Goal: Task Accomplishment & Management: Use online tool/utility

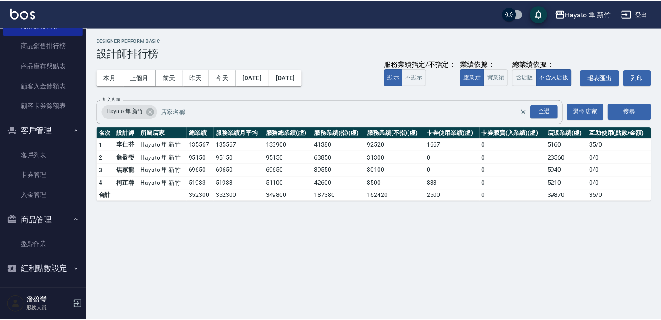
scroll to position [296, 0]
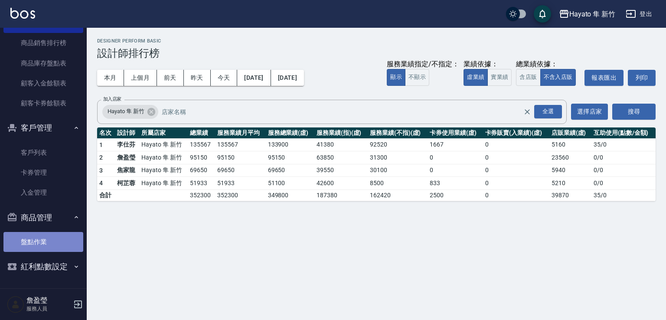
click at [47, 239] on link "盤點作業" at bounding box center [43, 242] width 80 height 20
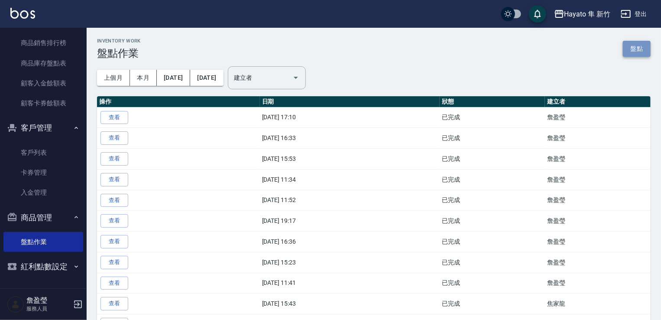
click at [638, 48] on link "盤點" at bounding box center [637, 49] width 28 height 16
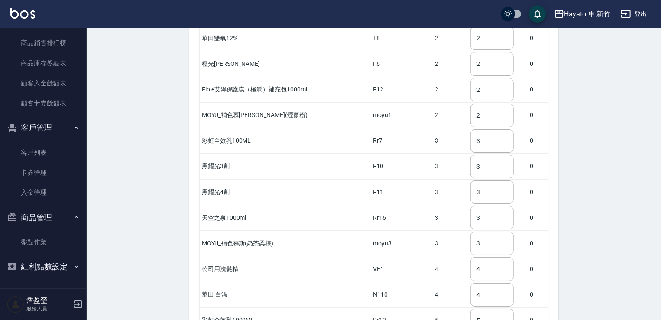
scroll to position [1512, 0]
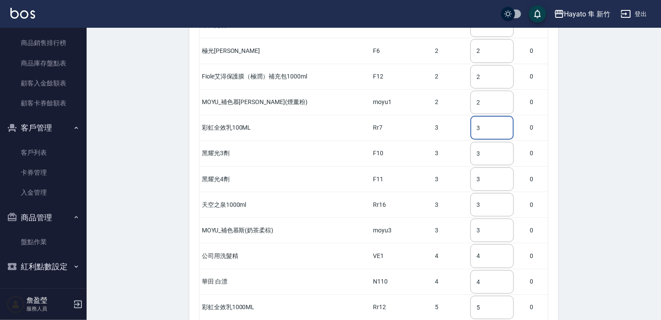
drag, startPoint x: 479, startPoint y: 104, endPoint x: 440, endPoint y: 115, distance: 40.5
click at [440, 115] on tr "彩虹全效乳100ML Rr7 3 3 ​ 0" at bounding box center [374, 128] width 349 height 26
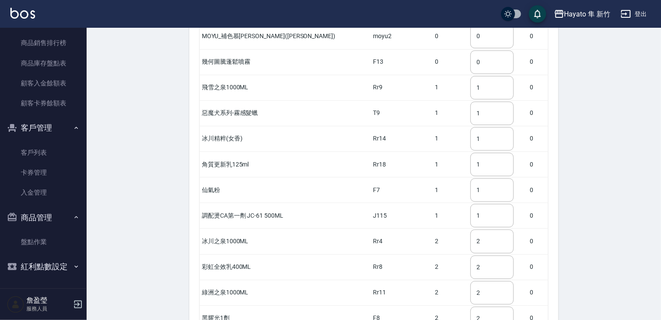
scroll to position [1122, 0]
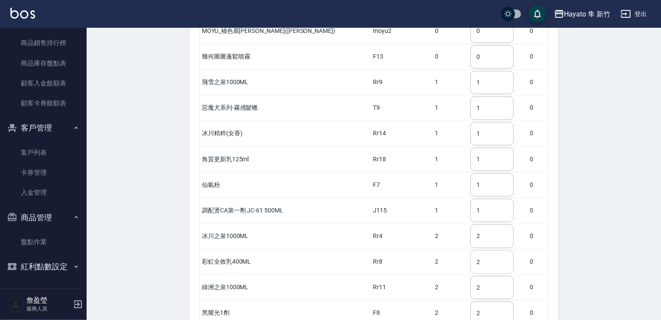
type input "2"
drag, startPoint x: 480, startPoint y: 238, endPoint x: 435, endPoint y: 261, distance: 51.2
click at [452, 254] on tbody "冰川之泉400ML Rr3 0 0 ​ 0 綠洲之泉400ML Rr10 0 0 ​ 0 漂漂惹人愛(護髮油花木草香) F4 0 0 ​ 0 天空之泉400m…" at bounding box center [374, 31] width 349 height 1922
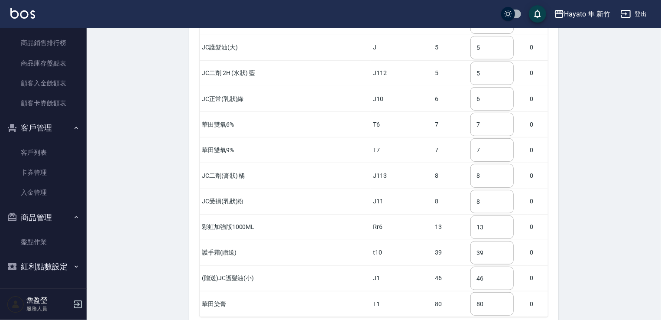
scroll to position [1815, 0]
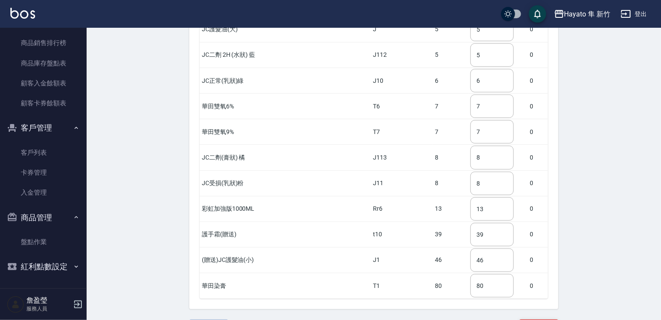
type input "4"
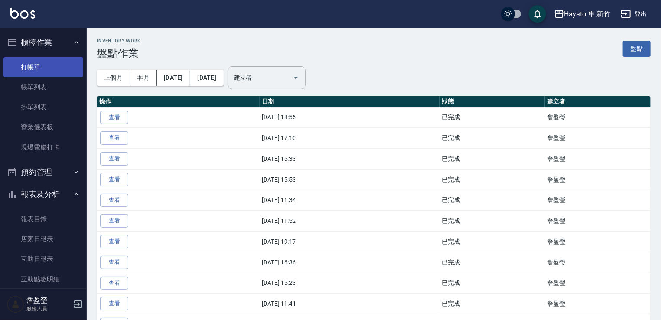
click at [37, 65] on link "打帳單" at bounding box center [43, 67] width 80 height 20
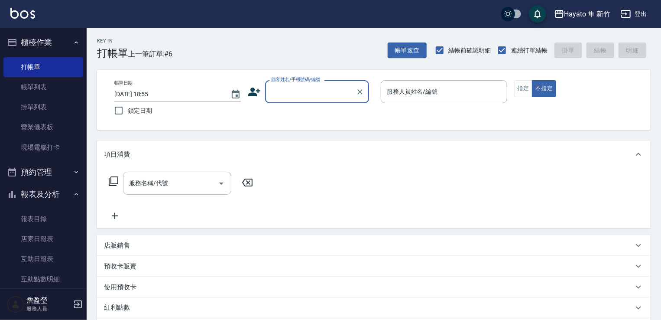
click at [309, 96] on input "顧客姓名/手機號碼/編號" at bounding box center [310, 91] width 83 height 15
drag, startPoint x: 294, startPoint y: 114, endPoint x: 387, endPoint y: 104, distance: 92.9
click at [313, 114] on li "蔡欣倫/0932802216/" at bounding box center [317, 114] width 104 height 14
type input "蔡欣倫/0932802216/"
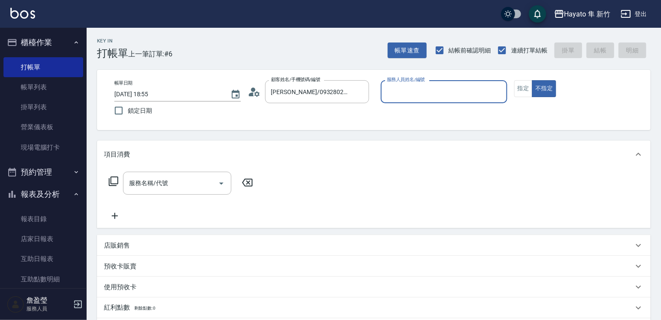
type input "Amy(無代號)"
drag, startPoint x: 518, startPoint y: 88, endPoint x: 480, endPoint y: 131, distance: 57.5
click at [518, 89] on button "指定" at bounding box center [524, 88] width 19 height 17
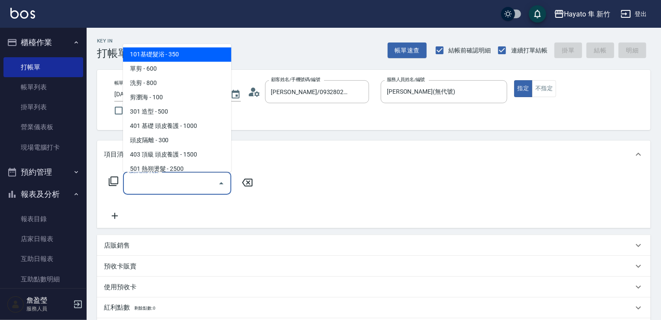
click at [194, 180] on input "服務名稱/代號" at bounding box center [171, 183] width 88 height 15
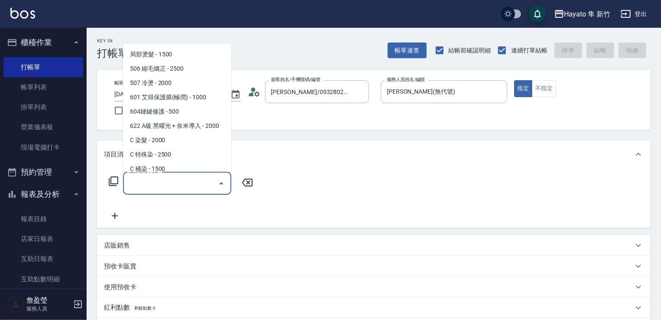
scroll to position [130, 0]
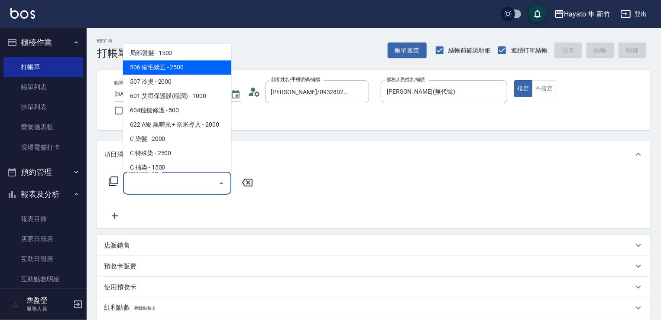
drag, startPoint x: 156, startPoint y: 64, endPoint x: 191, endPoint y: 115, distance: 61.9
click at [168, 73] on span "506 縮毛矯正 - 2500" at bounding box center [177, 67] width 108 height 14
type input "506 縮毛矯正 (506)"
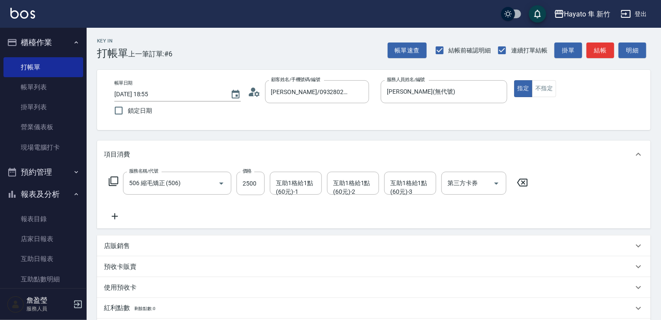
click at [118, 217] on icon at bounding box center [115, 216] width 22 height 10
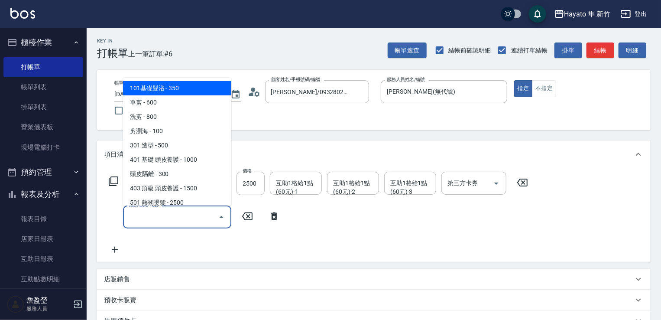
drag, startPoint x: 144, startPoint y: 221, endPoint x: 182, endPoint y: 204, distance: 42.1
click at [153, 221] on input "服務名稱/代號" at bounding box center [171, 216] width 88 height 15
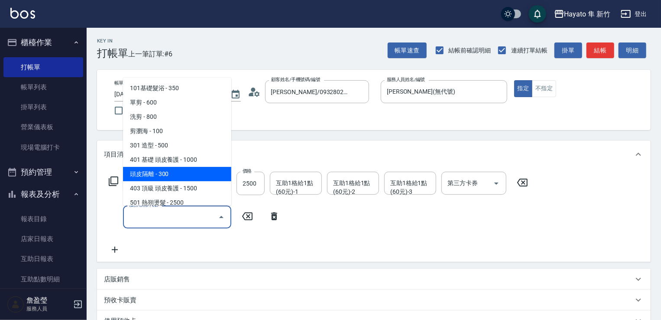
scroll to position [87, 0]
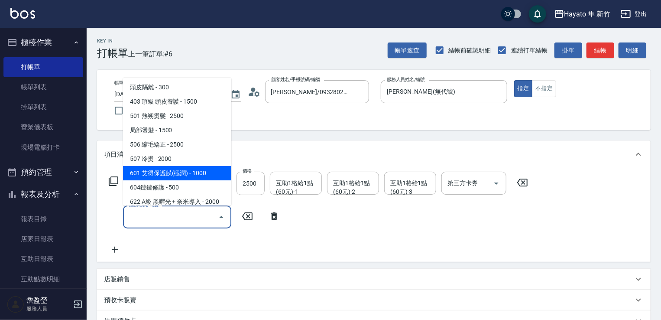
click at [195, 179] on span "601 艾得保護膜(極潤) - 1000" at bounding box center [177, 173] width 108 height 14
type input "601 艾得保護膜(極潤)(601)"
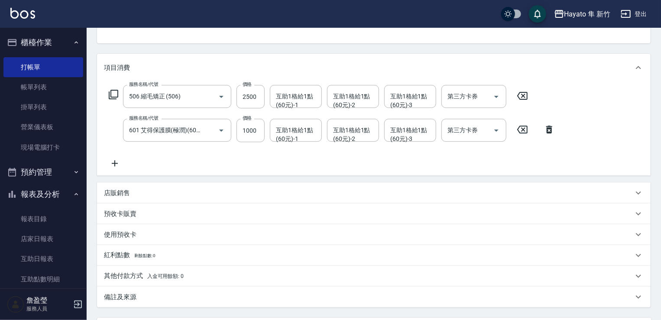
click at [151, 192] on div "店販銷售" at bounding box center [369, 193] width 530 height 9
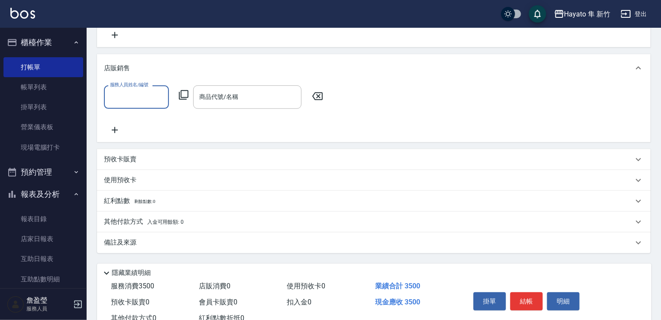
scroll to position [217, 0]
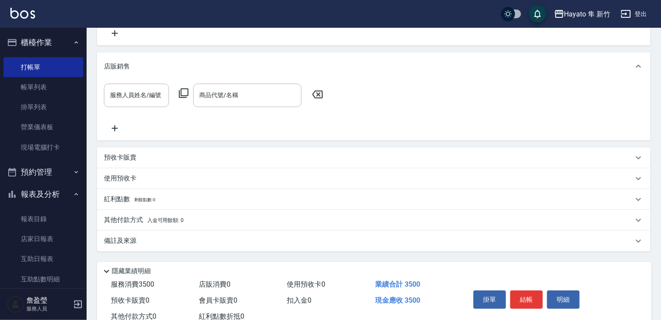
click at [189, 241] on div "備註及來源" at bounding box center [369, 240] width 530 height 9
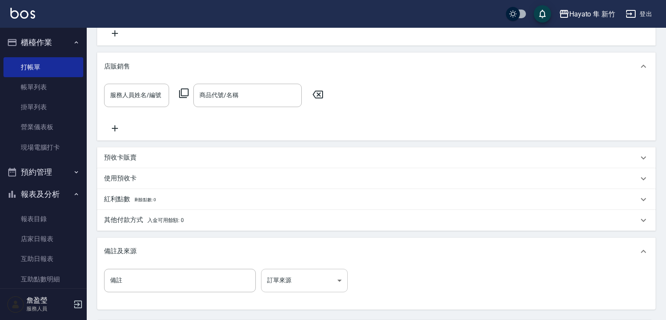
click at [284, 274] on body "Hayato 隼 新竹 登出 櫃檯作業 打帳單 帳單列表 掛單列表 營業儀表板 現場電腦打卡 預約管理 預約管理 報表及分析 報表目錄 店家日報表 互助日報表…" at bounding box center [333, 93] width 666 height 620
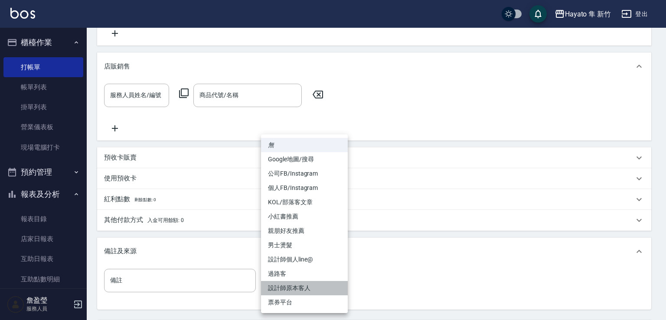
click at [295, 288] on li "設計師原本客人" at bounding box center [304, 288] width 87 height 14
type input "設計師原本客人"
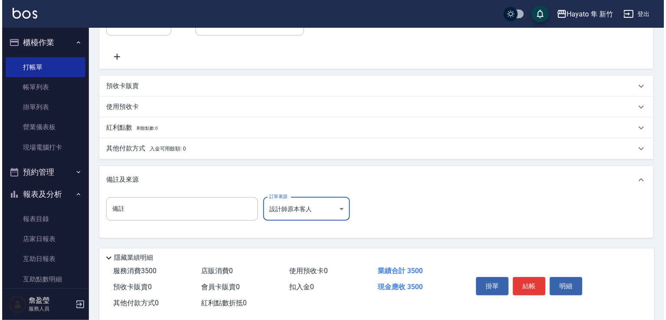
scroll to position [303, 0]
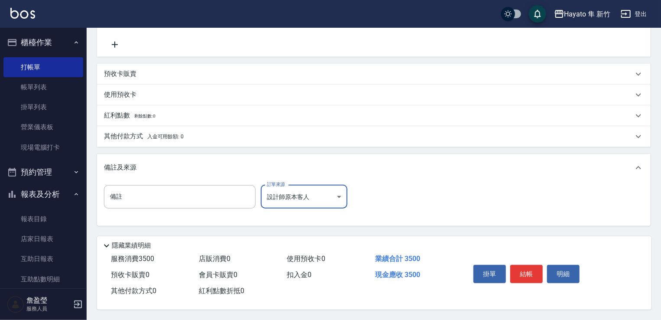
drag, startPoint x: 528, startPoint y: 264, endPoint x: 508, endPoint y: 277, distance: 24.2
click at [528, 265] on button "結帳" at bounding box center [527, 274] width 33 height 18
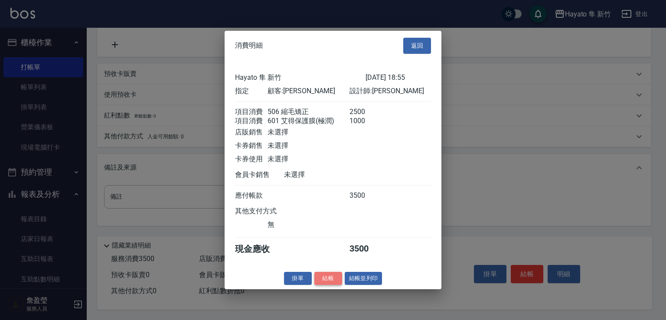
click at [336, 284] on button "結帳" at bounding box center [328, 277] width 28 height 13
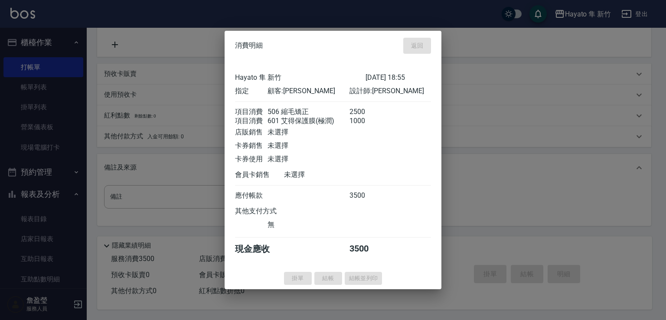
type input "2025/09/19 18:56"
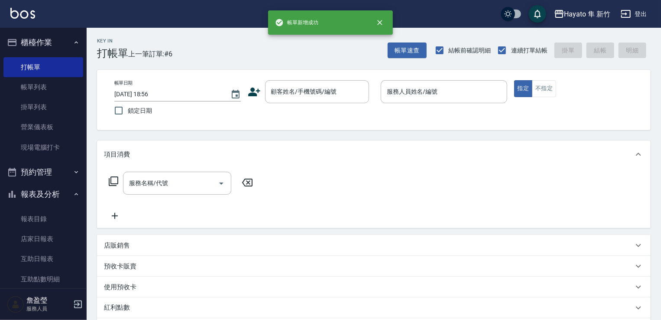
scroll to position [0, 0]
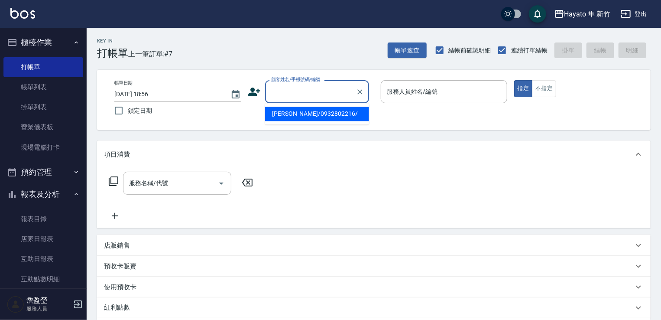
click at [314, 86] on input "顧客姓名/手機號碼/編號" at bounding box center [310, 91] width 83 height 15
click at [311, 108] on li "羅麗群/0967050909/" at bounding box center [317, 114] width 104 height 14
type input "羅麗群/0967050909/"
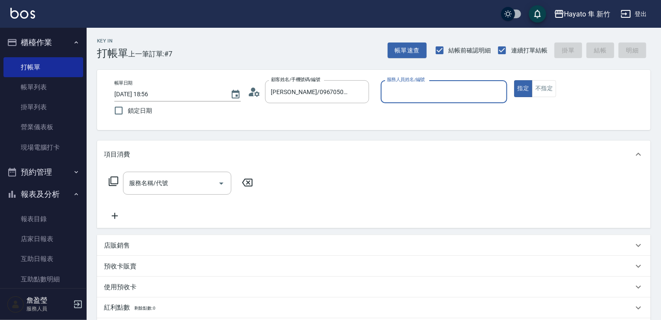
type input "Amy(無代號)"
click at [192, 243] on div "店販銷售" at bounding box center [369, 245] width 530 height 9
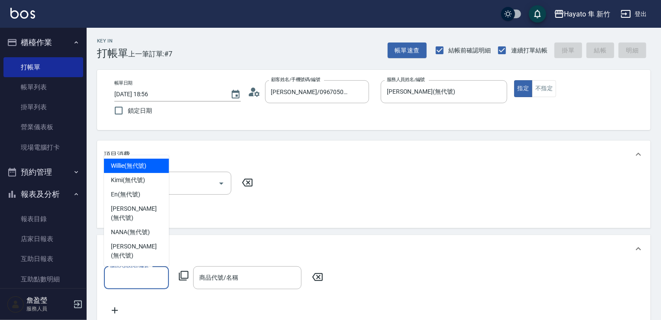
click at [136, 274] on input "服務人員姓名/編號" at bounding box center [136, 277] width 57 height 15
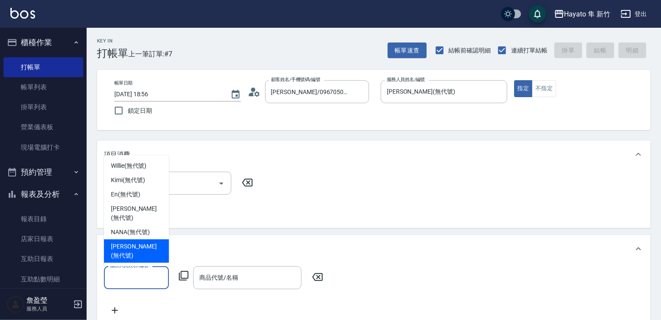
click at [128, 255] on span "Amy (無代號)" at bounding box center [136, 251] width 51 height 18
type input "Amy(無代號)"
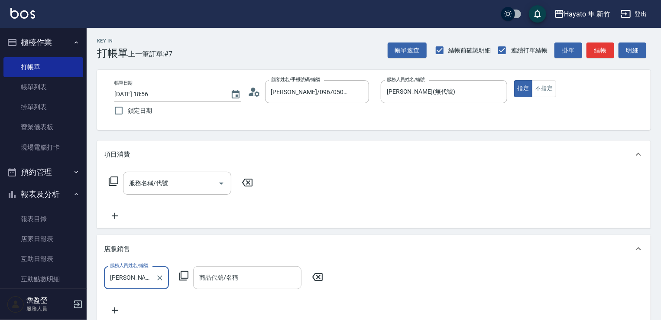
click at [211, 281] on input "商品代號/名稱" at bounding box center [247, 277] width 101 height 15
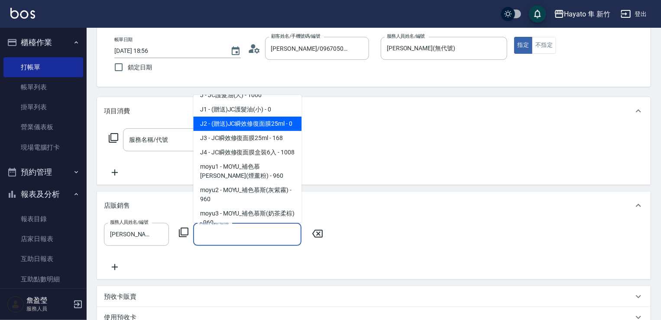
scroll to position [134, 0]
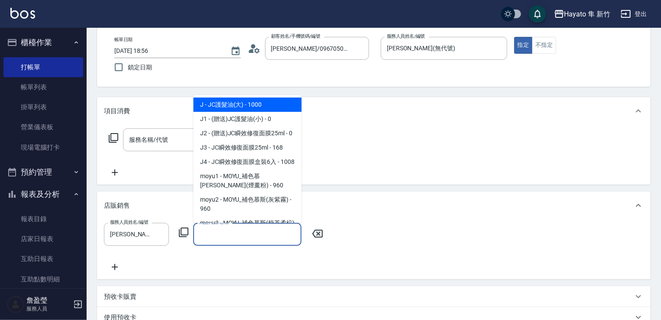
drag, startPoint x: 222, startPoint y: 106, endPoint x: 227, endPoint y: 163, distance: 57.5
click at [223, 106] on span "J - JC護髮油(大) - 1000" at bounding box center [247, 105] width 108 height 14
type input "JC護髮油(大)"
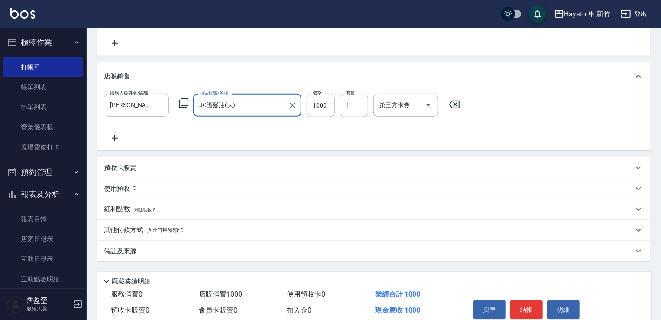
scroll to position [173, 0]
drag, startPoint x: 196, startPoint y: 242, endPoint x: 205, endPoint y: 247, distance: 9.9
click at [198, 243] on div "備註及來源" at bounding box center [374, 250] width 554 height 21
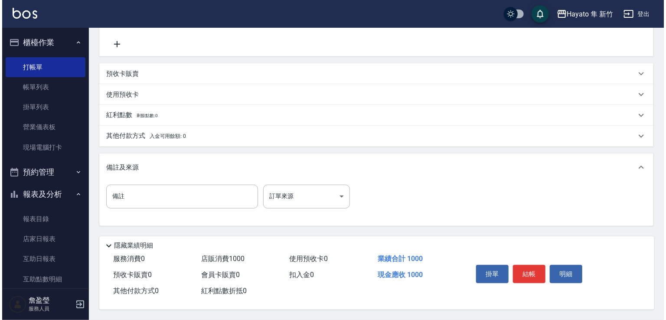
scroll to position [269, 0]
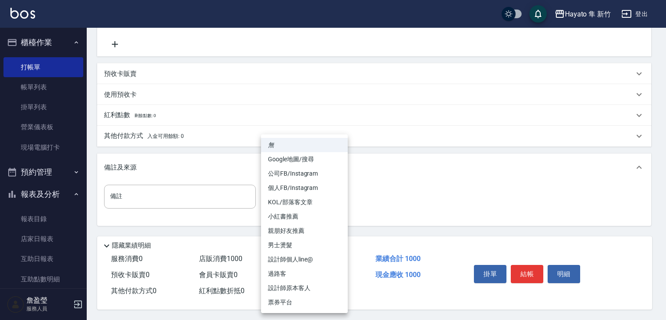
click at [277, 187] on body "Hayato 隼 新竹 登出 櫃檯作業 打帳單 帳單列表 掛單列表 營業儀表板 現場電腦打卡 預約管理 預約管理 報表及分析 報表目錄 店家日報表 互助日報表…" at bounding box center [333, 26] width 666 height 586
drag, startPoint x: 311, startPoint y: 293, endPoint x: 330, endPoint y: 288, distance: 19.8
click at [313, 291] on li "設計師原本客人" at bounding box center [304, 288] width 87 height 14
type input "設計師原本客人"
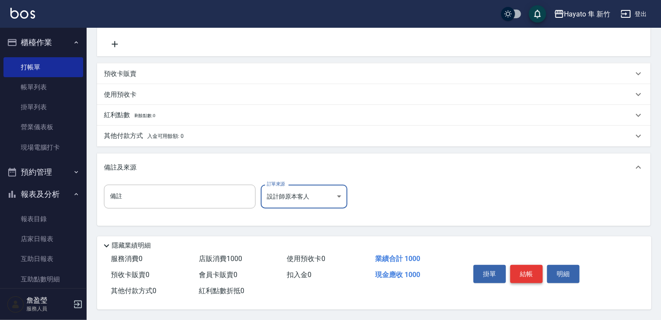
click at [521, 270] on button "結帳" at bounding box center [527, 274] width 33 height 18
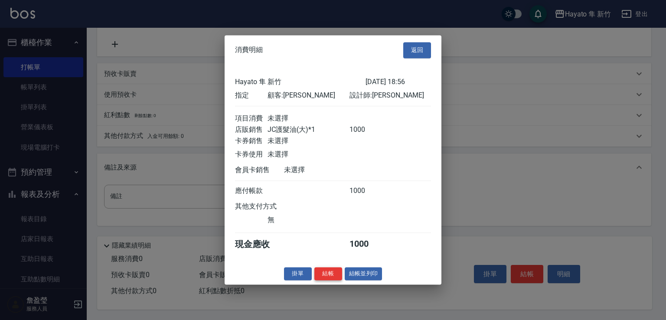
click at [333, 280] on button "結帳" at bounding box center [328, 273] width 28 height 13
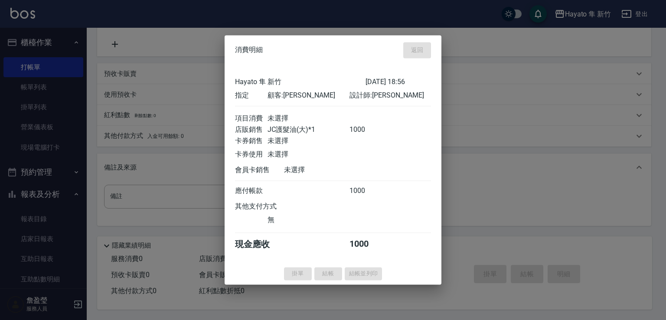
type input "2025/09/19 18:57"
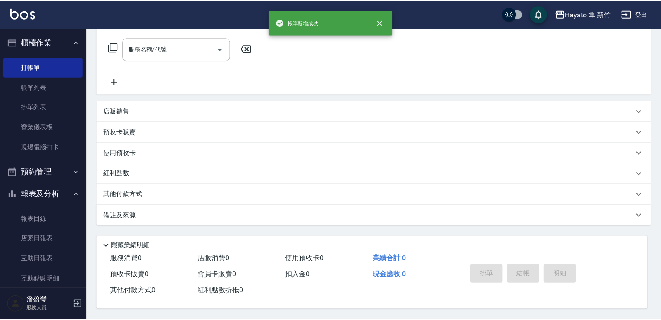
scroll to position [0, 0]
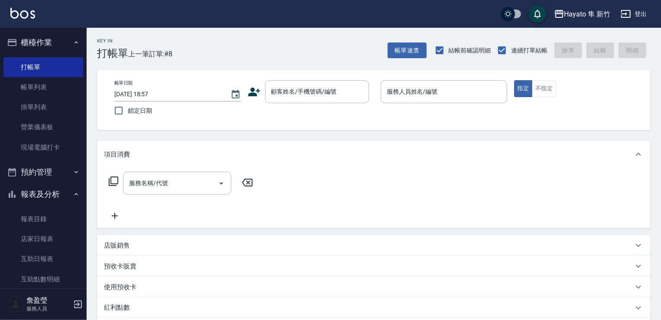
click at [278, 96] on input "顧客姓名/手機號碼/編號" at bounding box center [310, 91] width 83 height 15
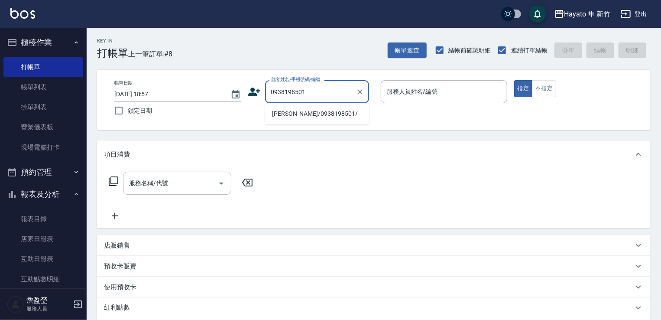
drag, startPoint x: 289, startPoint y: 115, endPoint x: 368, endPoint y: 115, distance: 78.9
click at [292, 115] on li "朱韋璇/0938198501/" at bounding box center [317, 114] width 104 height 14
type input "朱韋璇/0938198501/"
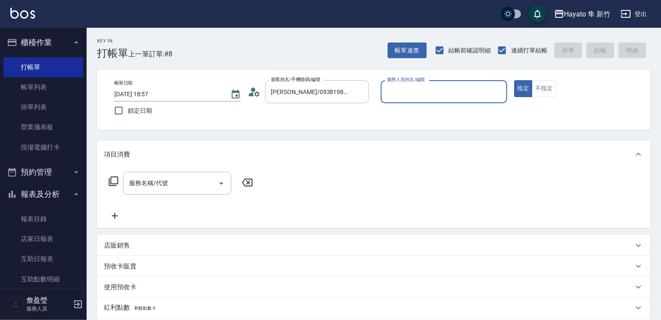
type input "Amy(無代號)"
click at [159, 192] on div "服務名稱/代號" at bounding box center [177, 183] width 108 height 23
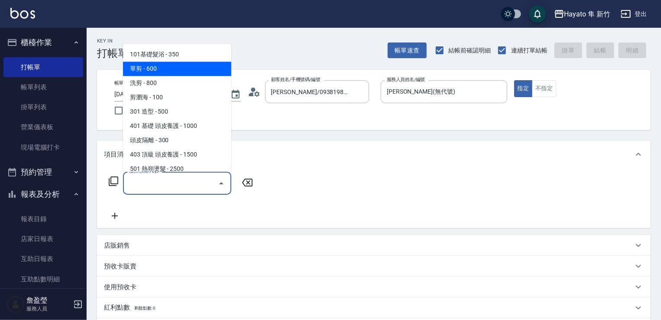
click at [135, 69] on span "單剪 - 600" at bounding box center [177, 69] width 108 height 14
type input "單剪(102)"
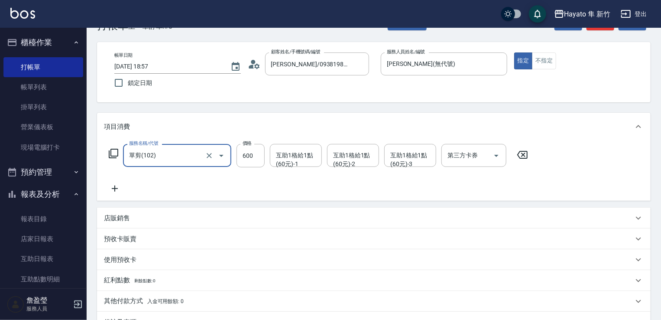
scroll to position [43, 0]
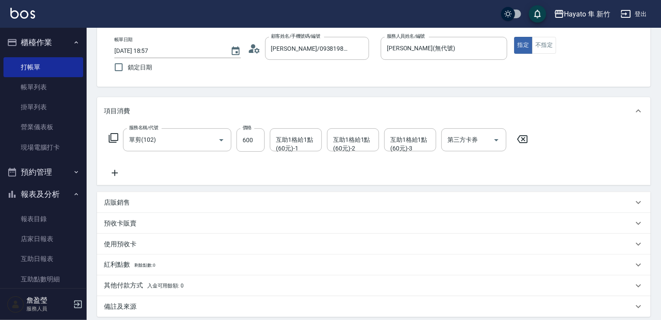
click at [114, 173] on icon at bounding box center [115, 173] width 6 height 6
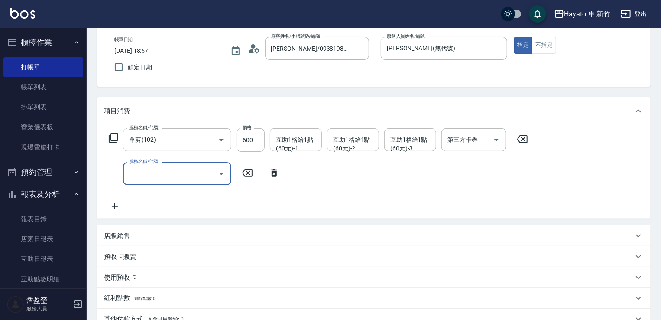
drag, startPoint x: 138, startPoint y: 175, endPoint x: 156, endPoint y: 169, distance: 18.4
click at [142, 175] on input "服務名稱/代號" at bounding box center [171, 173] width 88 height 15
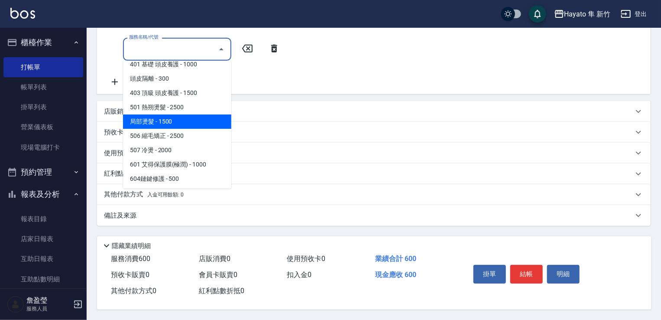
scroll to position [130, 0]
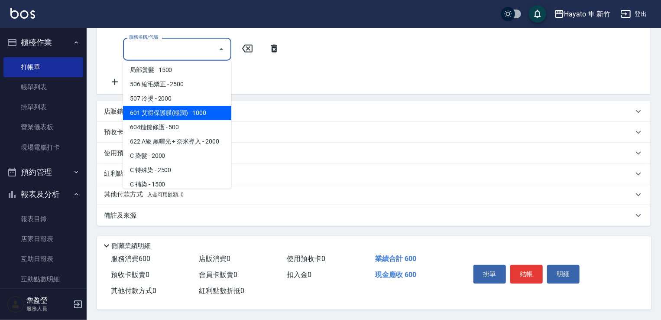
click at [150, 106] on span "601 艾得保護膜(極潤) - 1000" at bounding box center [177, 113] width 108 height 14
type input "601 艾得保護膜(極潤)(601)"
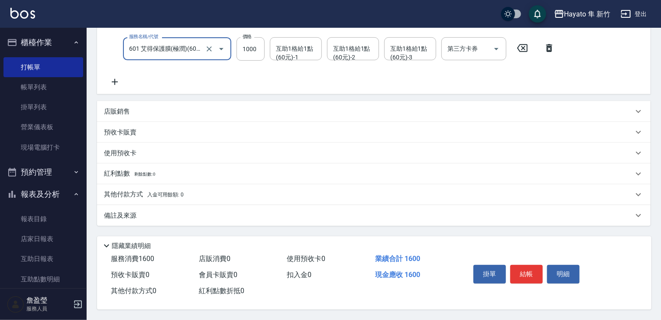
drag, startPoint x: 200, startPoint y: 205, endPoint x: 210, endPoint y: 210, distance: 10.9
click at [201, 205] on div "備註及來源" at bounding box center [374, 215] width 554 height 21
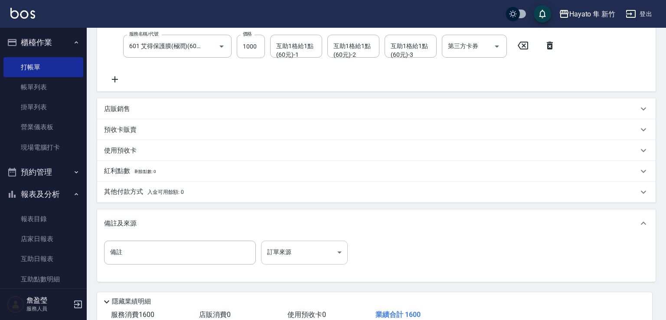
click at [287, 248] on body "Hayato 隼 新竹 登出 櫃檯作業 打帳單 帳單列表 掛單列表 營業儀表板 現場電腦打卡 預約管理 預約管理 報表及分析 報表目錄 店家日報表 互助日報表…" at bounding box center [333, 102] width 666 height 547
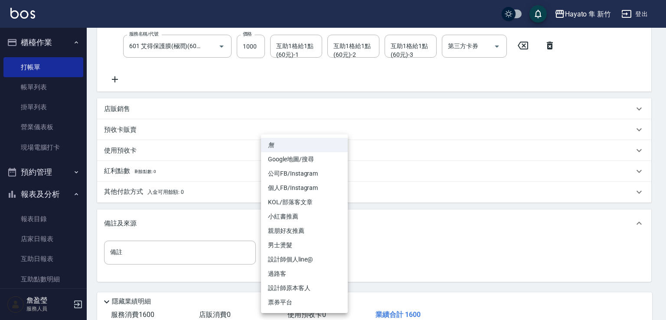
click at [287, 285] on li "設計師原本客人" at bounding box center [304, 288] width 87 height 14
type input "設計師原本客人"
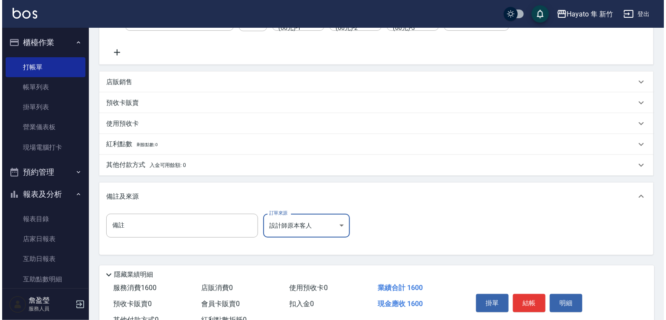
scroll to position [229, 0]
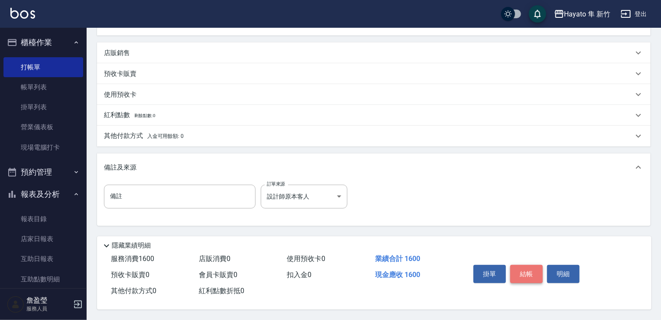
click at [531, 273] on button "結帳" at bounding box center [527, 274] width 33 height 18
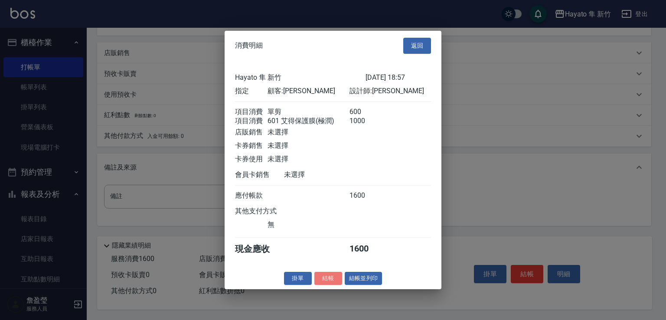
click at [328, 277] on button "結帳" at bounding box center [328, 277] width 28 height 13
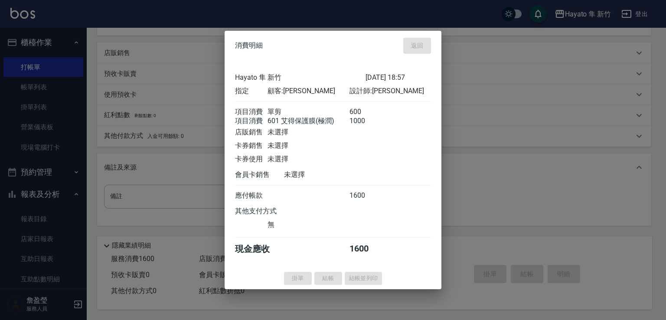
type input "2025/09/19 18:58"
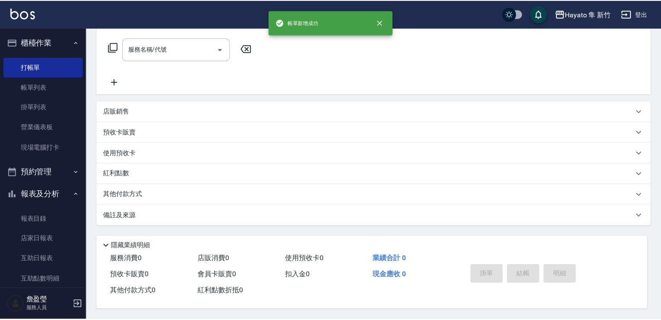
scroll to position [0, 0]
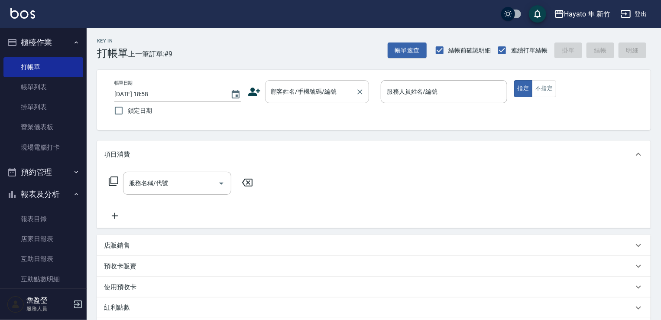
click at [284, 96] on input "顧客姓名/手機號碼/編號" at bounding box center [310, 91] width 83 height 15
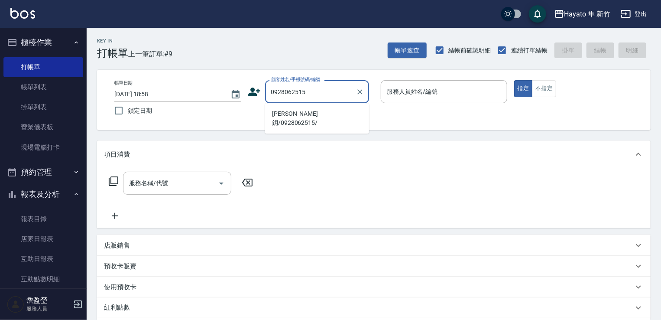
drag, startPoint x: 309, startPoint y: 115, endPoint x: 448, endPoint y: 84, distance: 143.1
click at [309, 114] on li "蕭夕鈅/0928062515/" at bounding box center [317, 118] width 104 height 23
type input "蕭夕鈅/0928062515/"
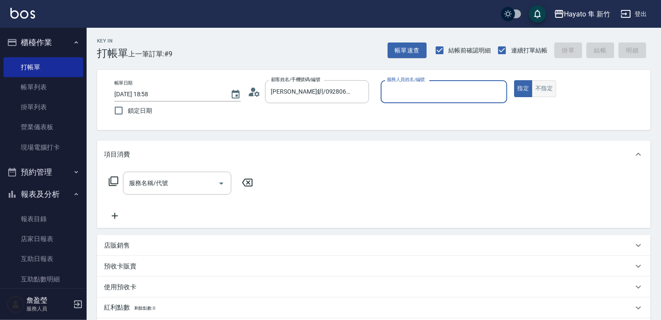
type input "Amy(無代號)"
drag, startPoint x: 184, startPoint y: 188, endPoint x: 184, endPoint y: 176, distance: 11.7
click at [184, 187] on input "服務名稱/代號" at bounding box center [171, 183] width 88 height 15
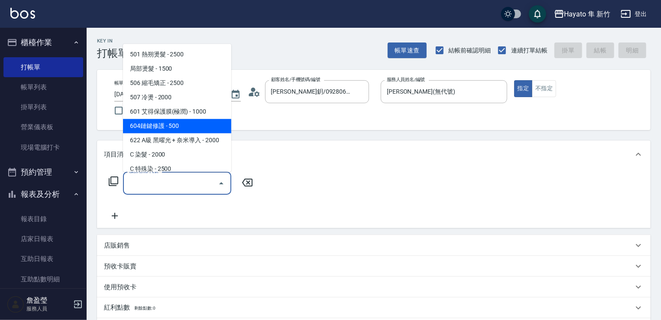
scroll to position [130, 0]
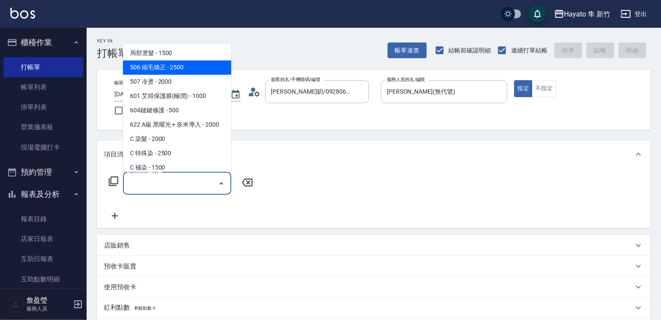
click at [148, 69] on span "506 縮毛矯正 - 2500" at bounding box center [177, 67] width 108 height 14
type input "506 縮毛矯正 (506)"
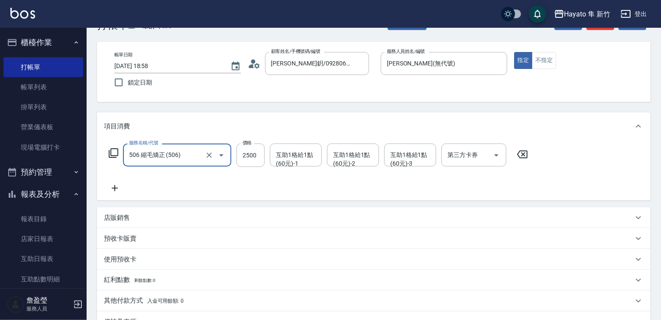
scroll to position [87, 0]
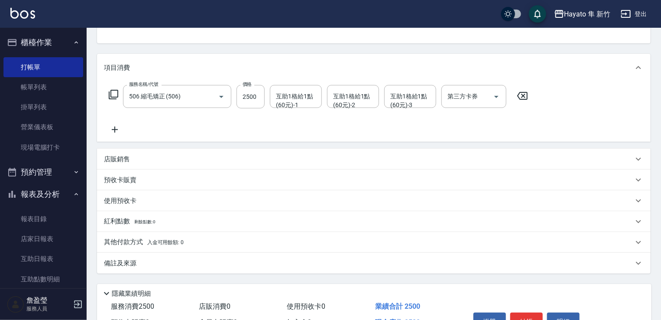
click at [113, 131] on icon at bounding box center [115, 129] width 22 height 10
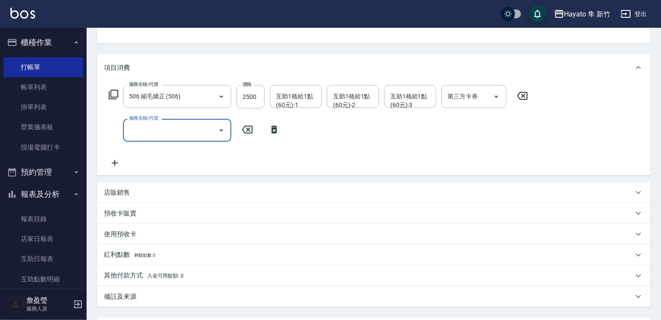
drag, startPoint x: 134, startPoint y: 141, endPoint x: 144, endPoint y: 136, distance: 11.6
click at [138, 141] on div "服務名稱/代號" at bounding box center [177, 130] width 108 height 23
click at [144, 136] on input "服務名稱/代號" at bounding box center [171, 130] width 88 height 15
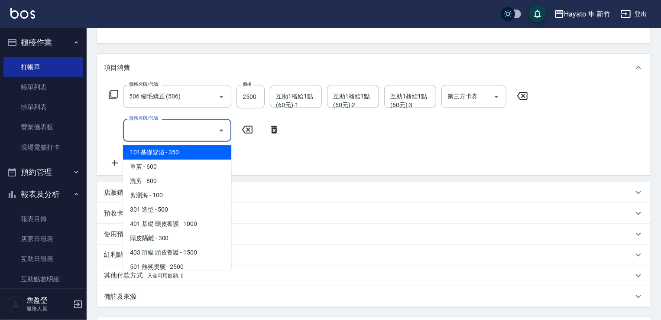
click at [157, 129] on input "服務名稱/代號" at bounding box center [171, 130] width 88 height 15
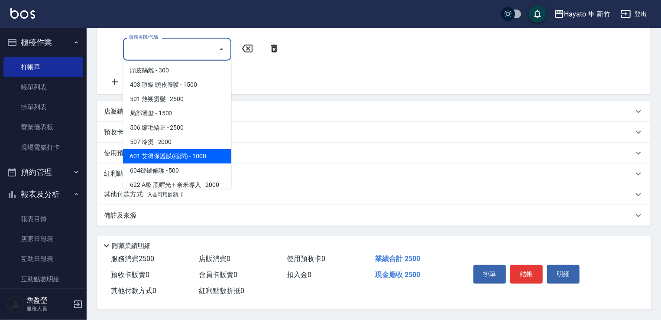
drag, startPoint x: 181, startPoint y: 156, endPoint x: 192, endPoint y: 152, distance: 12.5
click at [182, 157] on span "601 艾得保護膜(極潤) - 1000" at bounding box center [177, 156] width 108 height 14
type input "601 艾得保護膜(極潤)(601)"
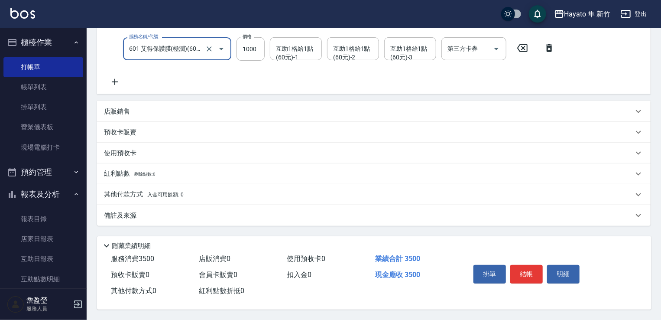
click at [182, 211] on div "備註及來源" at bounding box center [369, 215] width 530 height 9
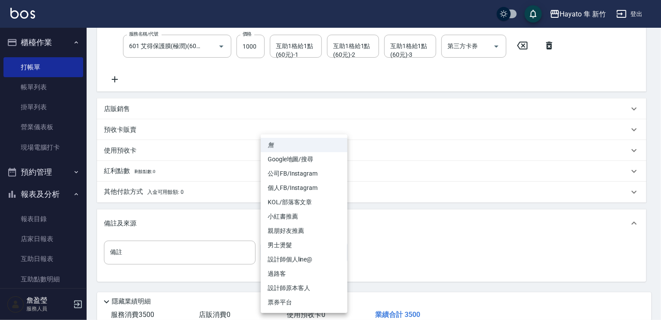
click at [299, 251] on body "Hayato 隼 新竹 登出 櫃檯作業 打帳單 帳單列表 掛單列表 營業儀表板 現場電腦打卡 預約管理 預約管理 報表及分析 報表目錄 店家日報表 互助日報表…" at bounding box center [330, 102] width 661 height 547
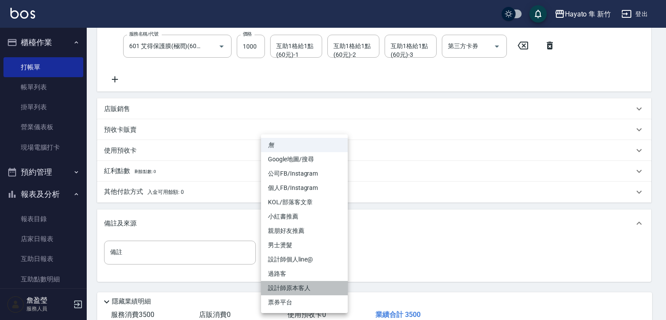
drag, startPoint x: 293, startPoint y: 286, endPoint x: 332, endPoint y: 269, distance: 42.7
click at [293, 284] on li "設計師原本客人" at bounding box center [304, 288] width 87 height 14
type input "設計師原本客人"
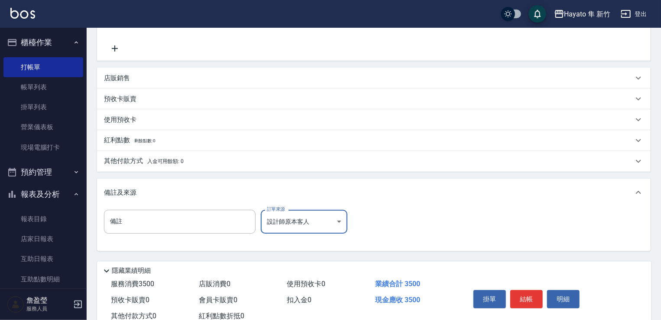
scroll to position [229, 0]
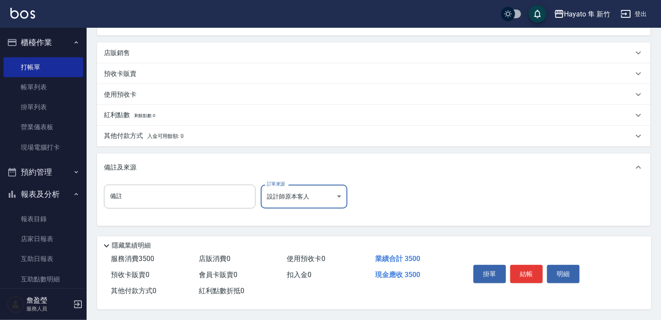
click at [171, 133] on span "入金可用餘額: 0" at bounding box center [165, 136] width 37 height 6
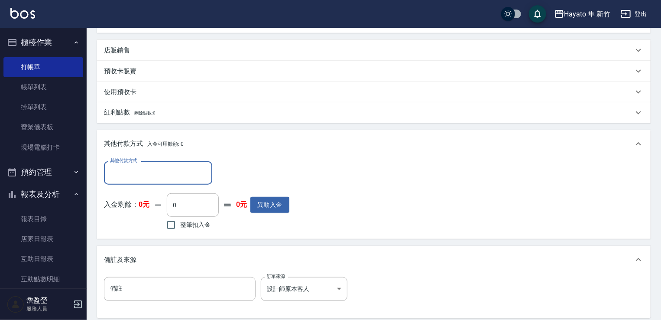
scroll to position [0, 0]
click at [153, 177] on input "其他付款方式" at bounding box center [158, 172] width 101 height 15
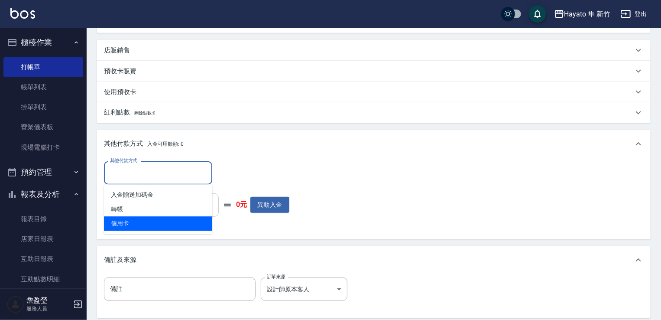
drag, startPoint x: 154, startPoint y: 220, endPoint x: 194, endPoint y: 206, distance: 42.6
click at [160, 220] on span "信用卡" at bounding box center [158, 223] width 108 height 14
type input "信用卡"
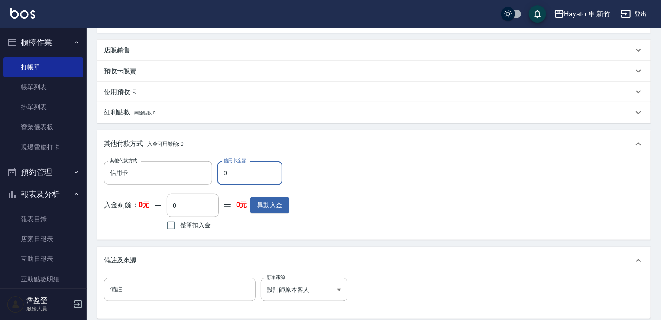
click at [225, 169] on input "0" at bounding box center [250, 172] width 65 height 23
click at [257, 165] on input "0" at bounding box center [250, 172] width 65 height 23
type input "3500"
drag, startPoint x: 394, startPoint y: 196, endPoint x: 348, endPoint y: 174, distance: 51.2
click at [361, 179] on div "其他付款方式 信用卡 其他付款方式 信用卡金額 3500 信用卡金額 入金剩餘： 0元 0 ​ 整筆扣入金 0元 異動入金" at bounding box center [374, 196] width 540 height 71
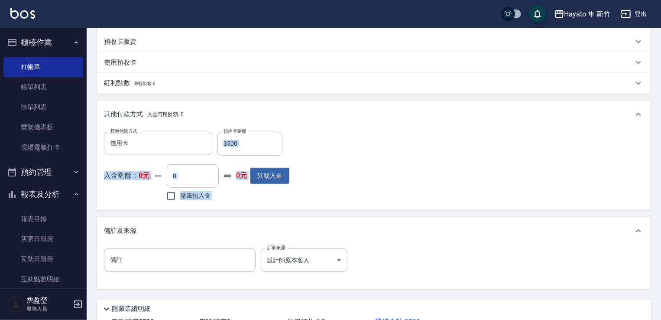
scroll to position [316, 0]
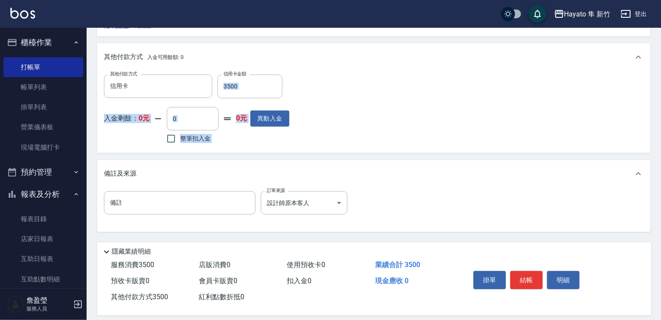
click at [387, 101] on div "其他付款方式 信用卡 其他付款方式 信用卡金額 3500 信用卡金額 入金剩餘： 0元 0 ​ 整筆扣入金 0元 異動入金" at bounding box center [374, 110] width 540 height 71
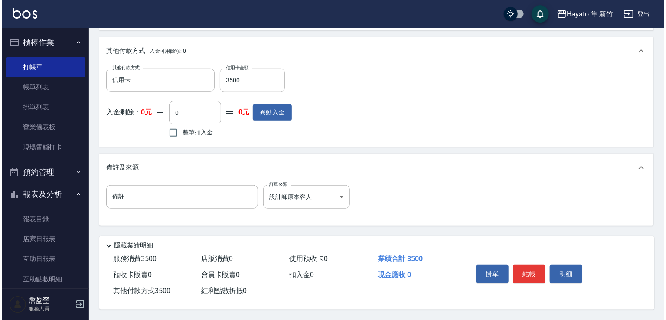
scroll to position [325, 0]
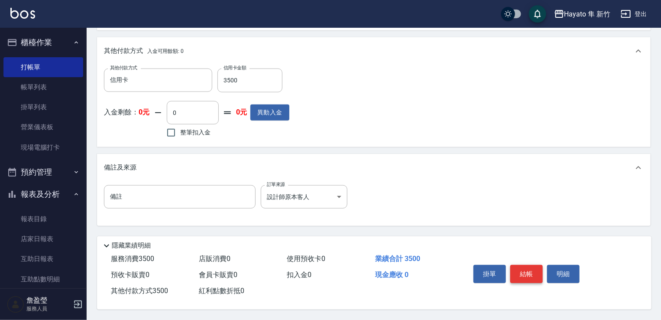
click at [529, 268] on button "結帳" at bounding box center [527, 274] width 33 height 18
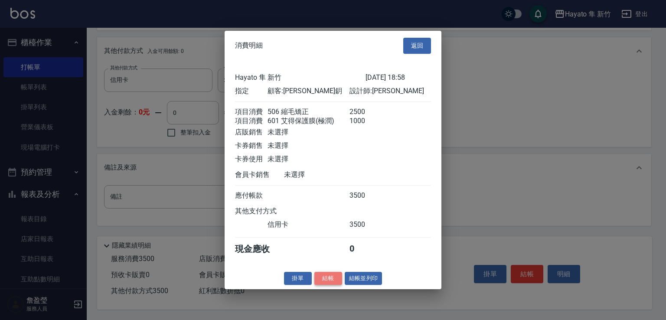
click at [329, 285] on button "結帳" at bounding box center [328, 277] width 28 height 13
type input "2025/09/19 18:59"
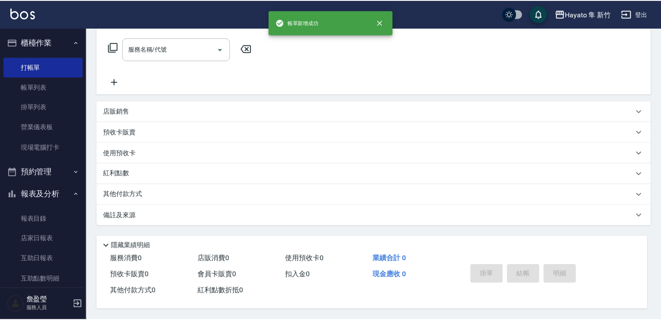
scroll to position [0, 0]
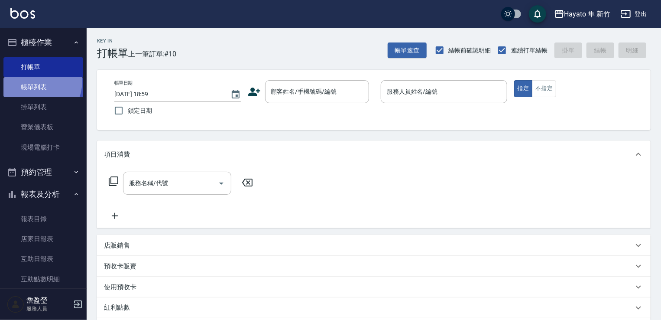
click at [32, 81] on link "帳單列表" at bounding box center [43, 87] width 80 height 20
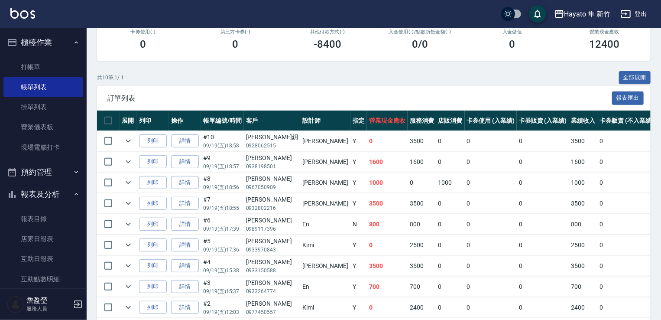
scroll to position [173, 0]
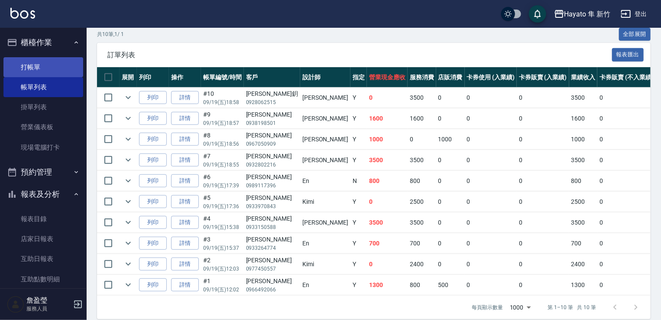
click at [39, 68] on link "打帳單" at bounding box center [43, 67] width 80 height 20
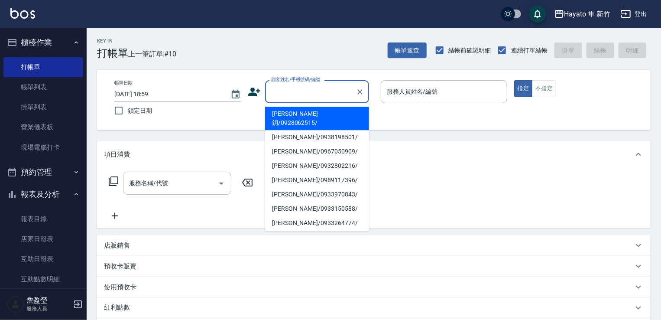
drag, startPoint x: 300, startPoint y: 95, endPoint x: 288, endPoint y: 94, distance: 11.8
click at [299, 94] on input "顧客姓名/手機號碼/編號" at bounding box center [310, 91] width 83 height 15
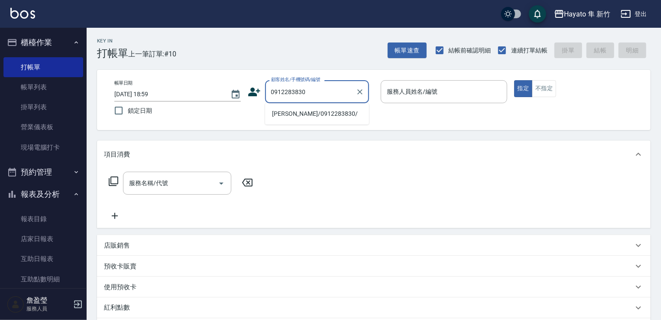
click at [295, 117] on li "楊秀怡/0912283830/" at bounding box center [317, 114] width 104 height 14
type input "楊秀怡/0912283830/"
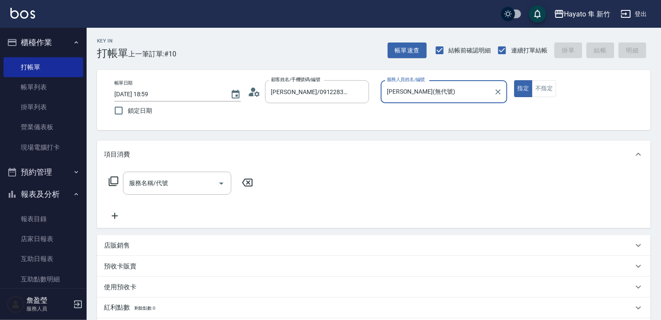
type input "Amy(無代號)"
click at [175, 182] on input "服務名稱/代號" at bounding box center [171, 183] width 88 height 15
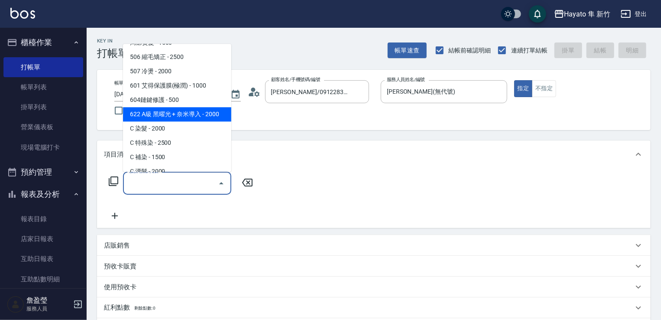
scroll to position [151, 0]
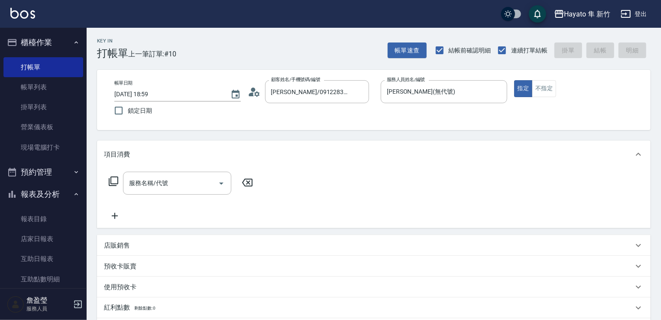
click at [133, 240] on div "店販銷售" at bounding box center [374, 245] width 554 height 21
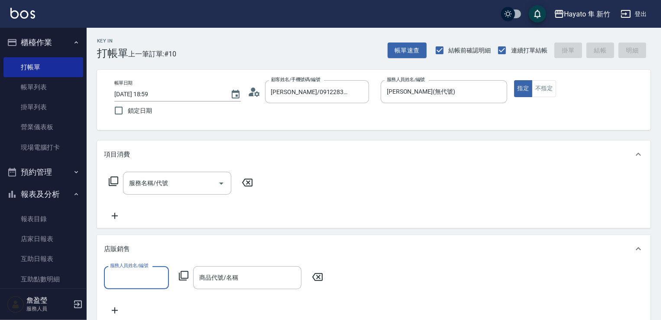
scroll to position [0, 0]
click at [136, 270] on input "服務人員姓名/編號" at bounding box center [136, 277] width 57 height 15
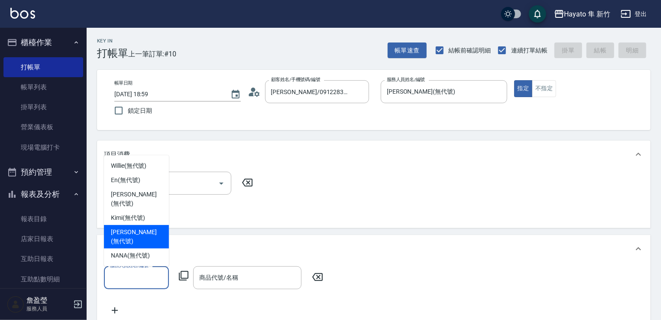
drag, startPoint x: 130, startPoint y: 241, endPoint x: 267, endPoint y: 299, distance: 148.4
click at [135, 242] on span "Amy (無代號)" at bounding box center [136, 237] width 51 height 18
type input "Amy(無代號)"
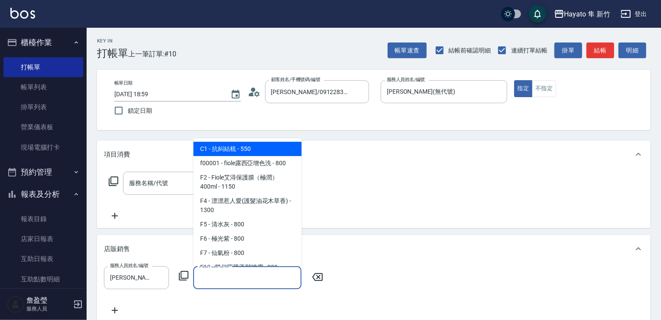
click at [237, 281] on input "商品代號/名稱" at bounding box center [247, 277] width 101 height 15
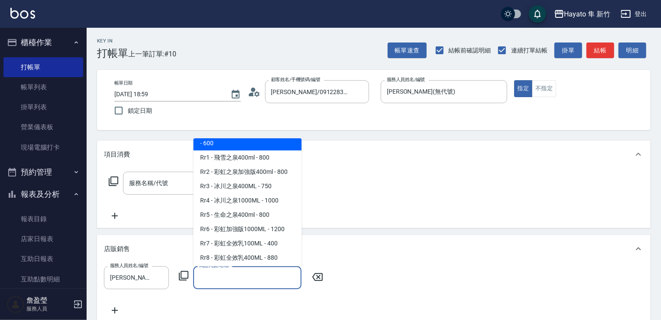
scroll to position [347, 0]
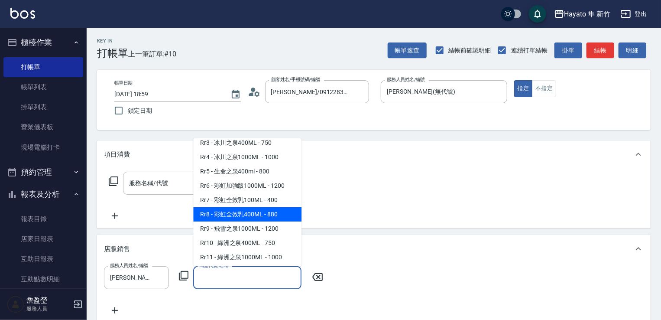
click at [236, 221] on span "Rr8 - 彩虹全效乳400ML - 880" at bounding box center [247, 214] width 108 height 14
type input "彩虹全效乳400ML"
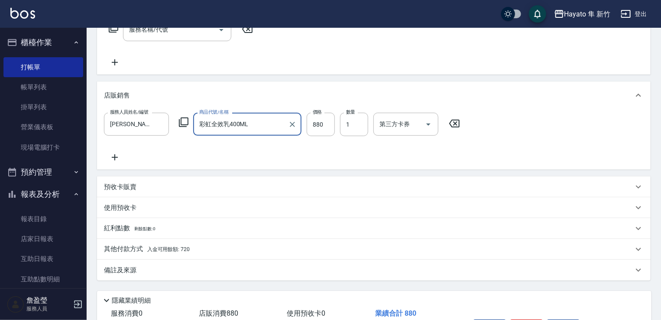
scroll to position [173, 0]
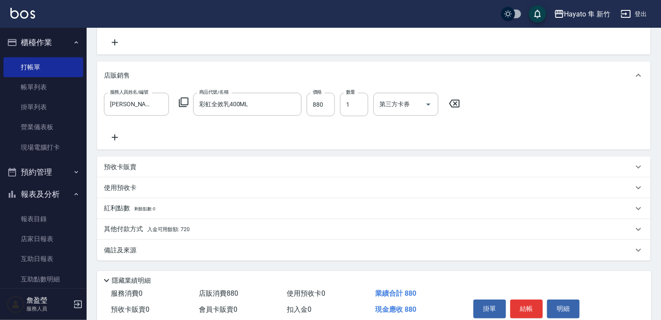
drag, startPoint x: 182, startPoint y: 252, endPoint x: 282, endPoint y: 293, distance: 108.3
click at [184, 254] on div "備註及來源" at bounding box center [369, 250] width 530 height 9
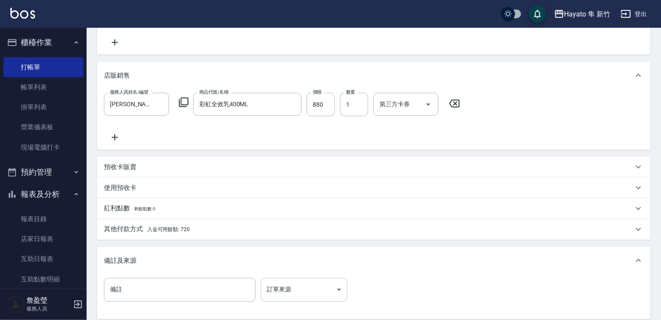
click at [302, 292] on body "Hayato 隼 新竹 登出 櫃檯作業 打帳單 帳單列表 掛單列表 營業儀表板 現場電腦打卡 預約管理 預約管理 報表及分析 報表目錄 店家日報表 互助日報表…" at bounding box center [330, 120] width 661 height 586
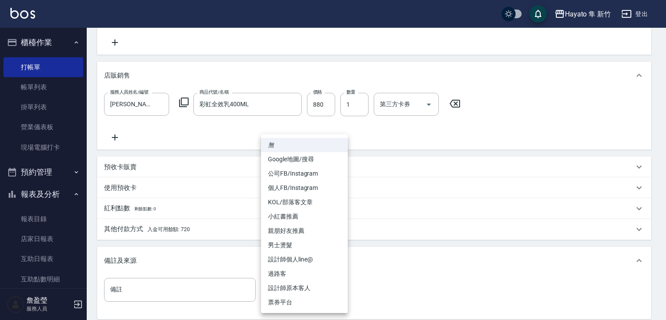
click at [291, 286] on li "設計師原本客人" at bounding box center [304, 288] width 87 height 14
type input "設計師原本客人"
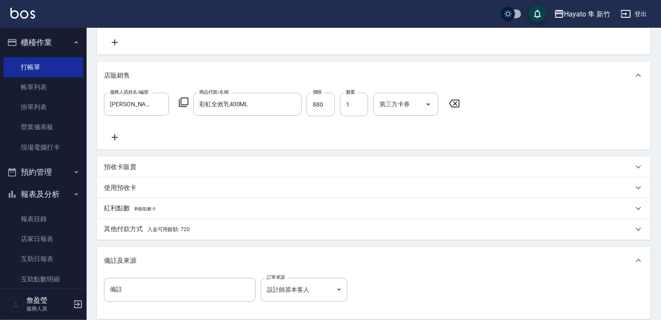
click at [189, 232] on span "入金可用餘額: 720" at bounding box center [168, 229] width 42 height 6
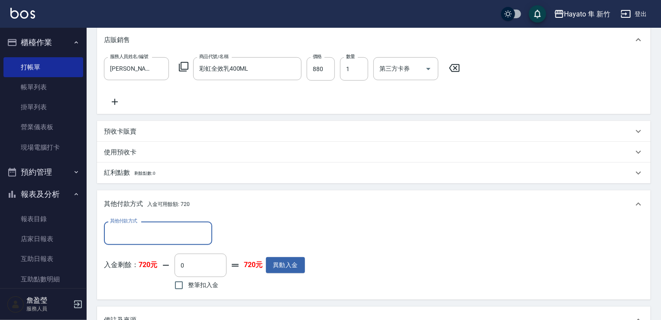
scroll to position [260, 0]
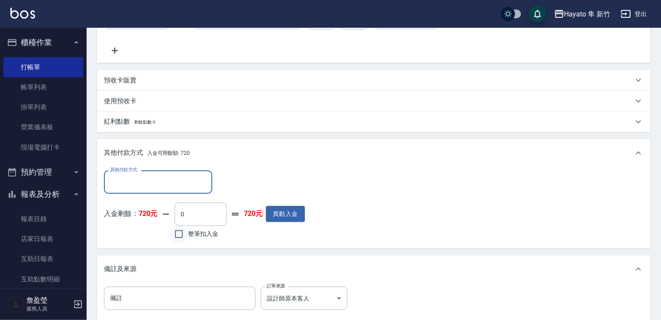
click at [179, 235] on input "整筆扣入金" at bounding box center [179, 234] width 18 height 18
checkbox input "true"
type input "720"
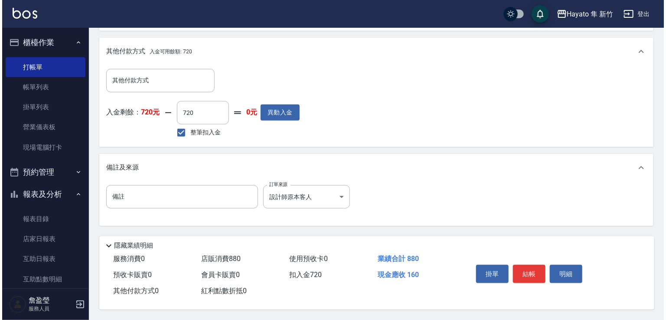
scroll to position [364, 0]
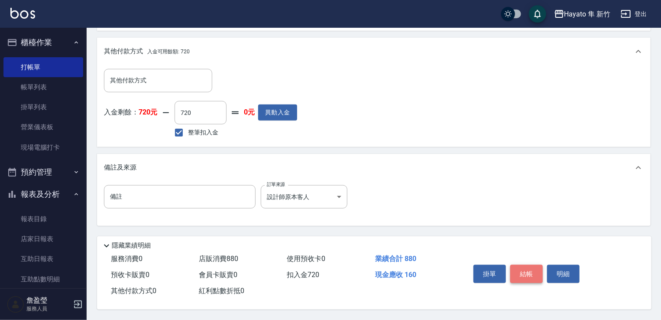
click at [523, 269] on button "結帳" at bounding box center [527, 274] width 33 height 18
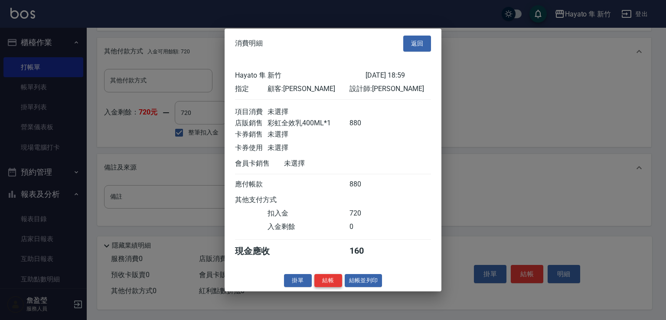
click at [332, 283] on button "結帳" at bounding box center [328, 280] width 28 height 13
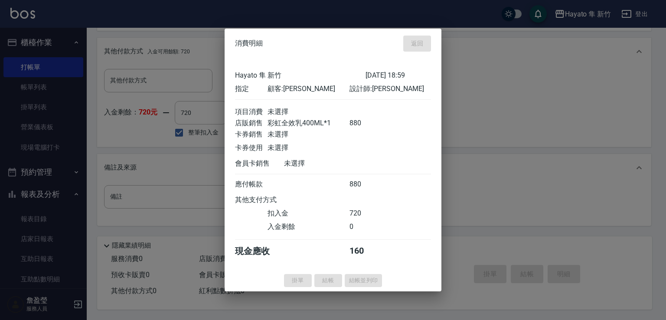
type input "2025/09/19 19:00"
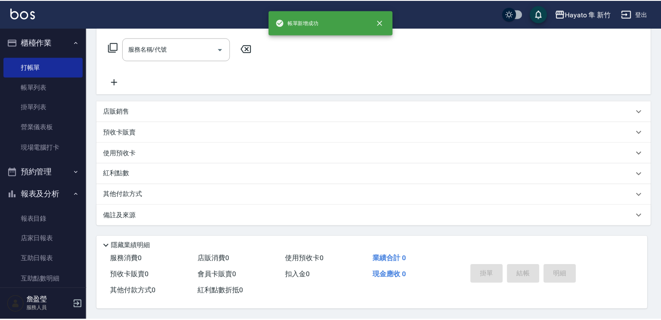
scroll to position [0, 0]
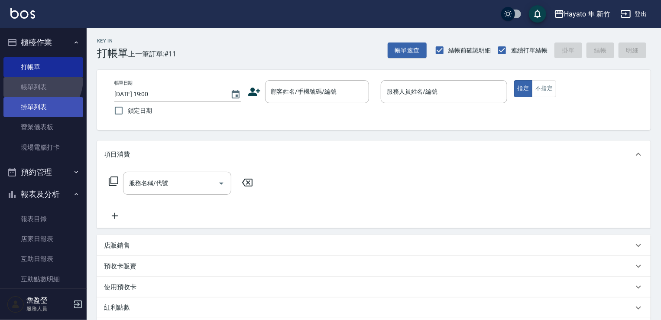
drag, startPoint x: 39, startPoint y: 80, endPoint x: 10, endPoint y: 97, distance: 32.9
click at [38, 80] on link "帳單列表" at bounding box center [43, 87] width 80 height 20
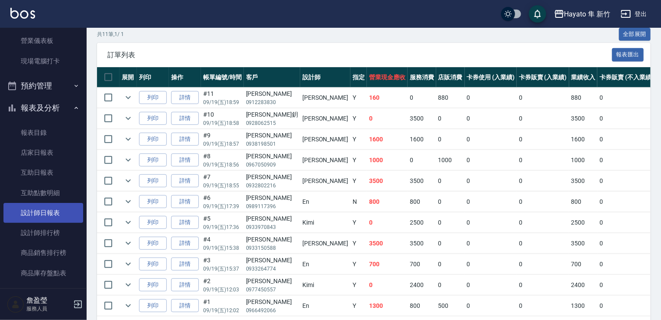
scroll to position [87, 0]
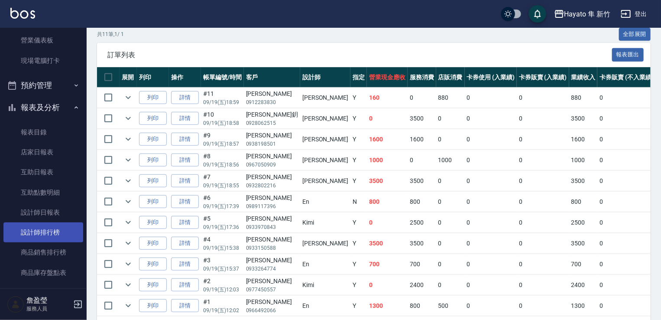
click at [48, 232] on link "設計師排行榜" at bounding box center [43, 232] width 80 height 20
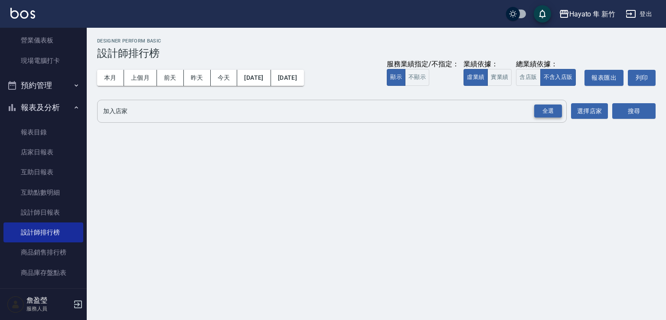
click at [559, 111] on div "全選" at bounding box center [548, 110] width 28 height 13
click at [642, 109] on button "搜尋" at bounding box center [633, 112] width 43 height 16
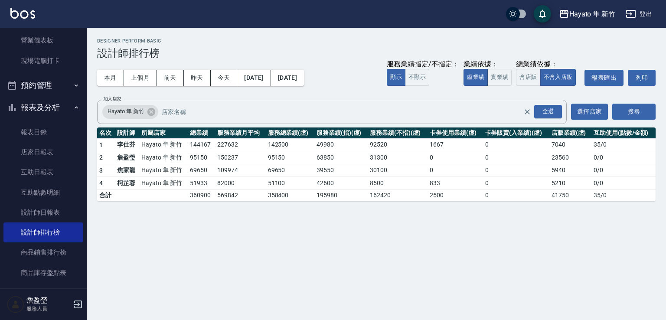
click at [531, 150] on tbody "1 李仕芬 Hayato 隼 新竹 144167 227632 142500 49980 92520 1667 0 7040 35 / 0 2 詹盈瑩 Hay…" at bounding box center [376, 169] width 558 height 62
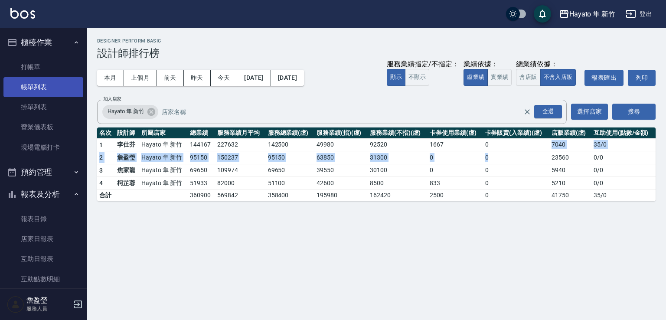
click at [40, 92] on link "帳單列表" at bounding box center [43, 87] width 80 height 20
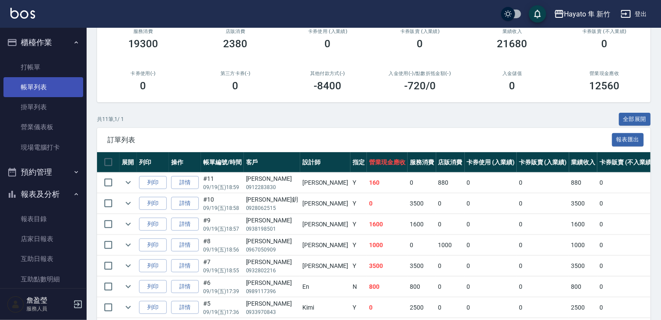
scroll to position [87, 0]
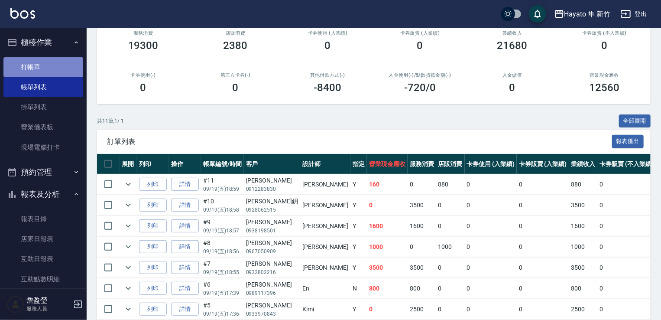
click at [56, 64] on link "打帳單" at bounding box center [43, 67] width 80 height 20
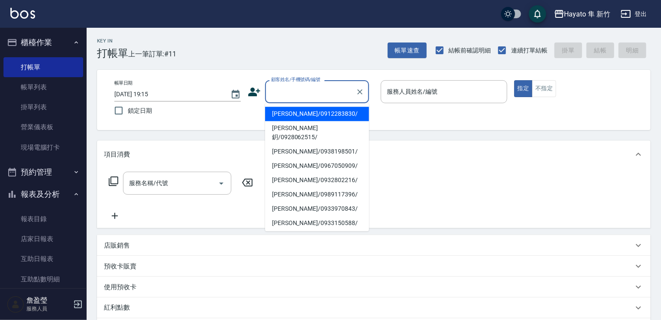
click at [322, 96] on input "顧客姓名/手機號碼/編號" at bounding box center [310, 91] width 83 height 15
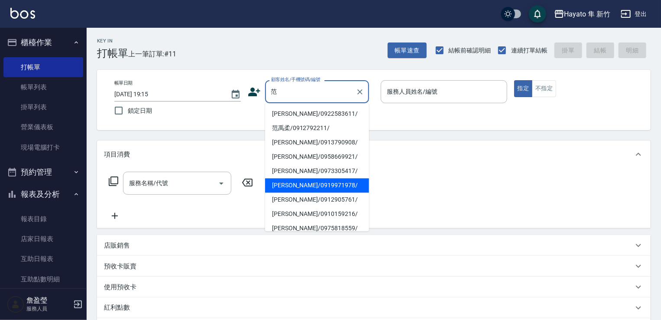
click at [288, 189] on li "范綱志/0919971978/" at bounding box center [317, 185] width 104 height 14
type input "范綱志/0919971978/"
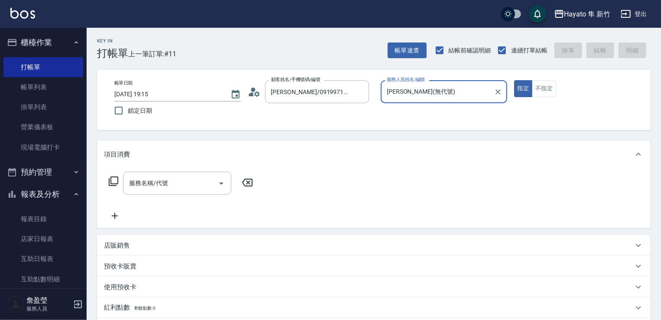
type input "Tina(無代號)"
click at [140, 193] on div "服務名稱/代號" at bounding box center [177, 183] width 108 height 23
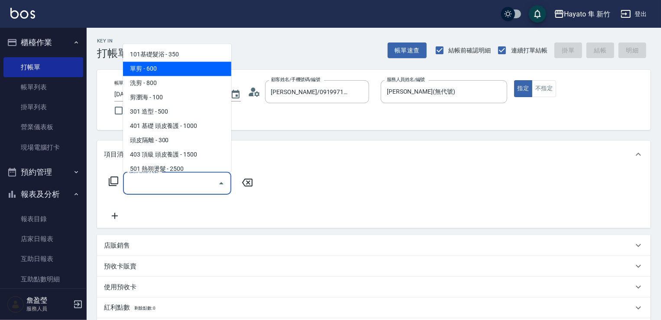
click at [170, 67] on span "單剪 - 600" at bounding box center [177, 69] width 108 height 14
type input "單剪(102)"
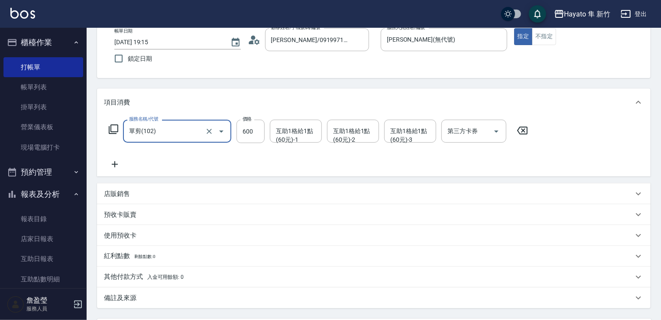
scroll to position [137, 0]
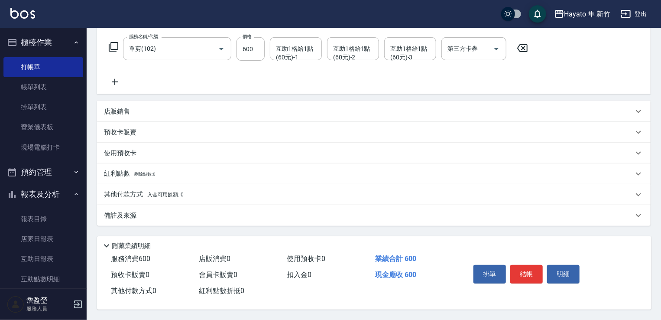
click at [123, 211] on p "備註及來源" at bounding box center [120, 215] width 33 height 9
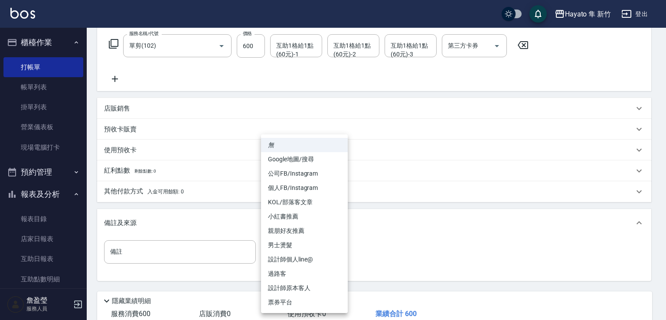
click at [332, 254] on body "Hayato 隼 新竹 登出 櫃檯作業 打帳單 帳單列表 掛單列表 營業儀表板 現場電腦打卡 預約管理 預約管理 報表及分析 報表目錄 店家日報表 互助日報表…" at bounding box center [333, 119] width 666 height 512
click at [331, 289] on li "設計師原本客人" at bounding box center [304, 288] width 87 height 14
type input "設計師原本客人"
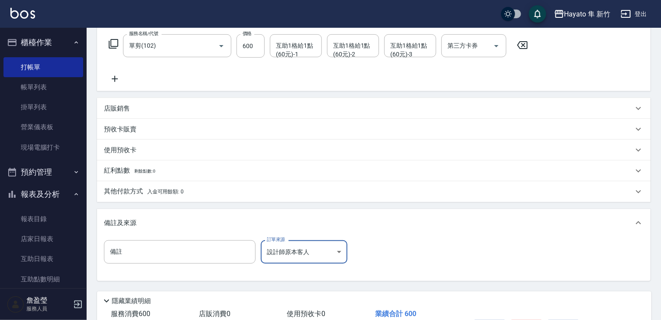
click at [367, 256] on div "備註 備註 訂單來源 設計師原本客人 設計師原本客人 訂單來源" at bounding box center [374, 257] width 540 height 34
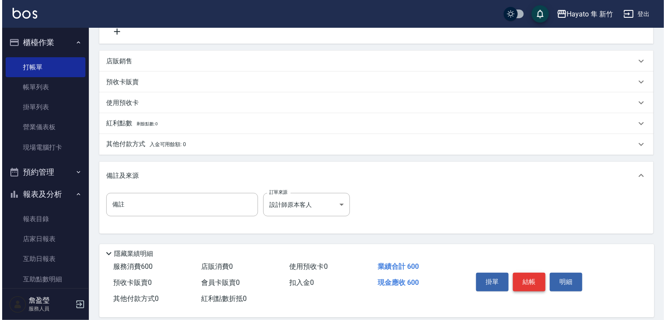
scroll to position [195, 0]
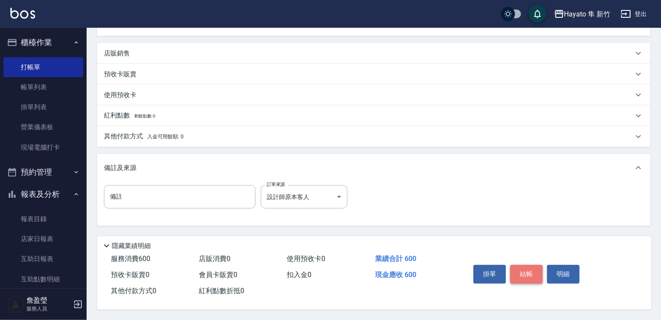
click at [522, 275] on button "結帳" at bounding box center [527, 274] width 33 height 18
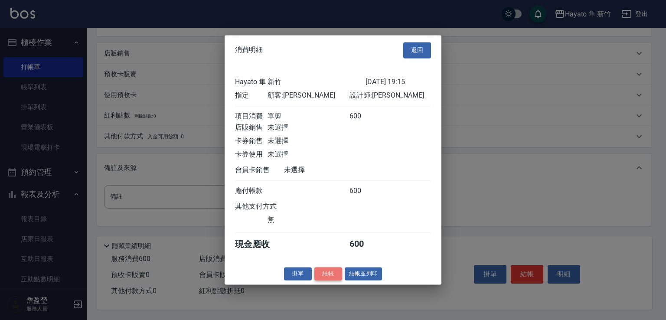
click at [317, 275] on button "結帳" at bounding box center [328, 273] width 28 height 13
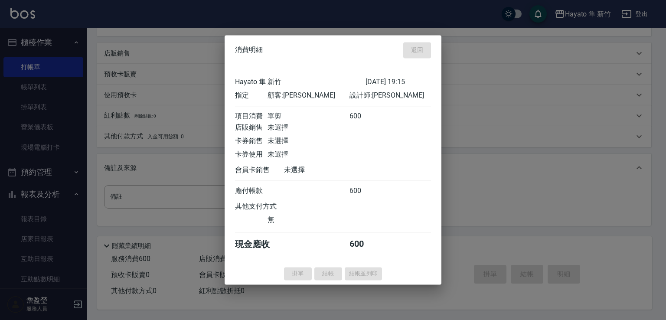
type input "2025/09/19 19:16"
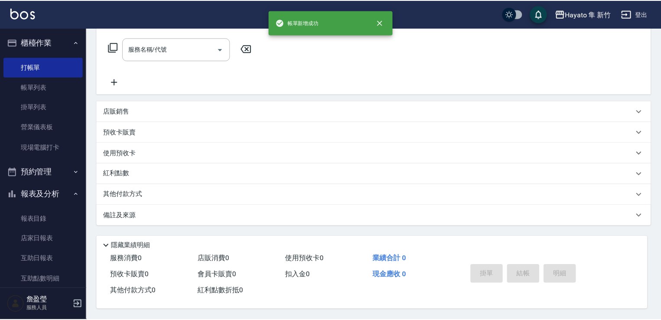
scroll to position [0, 0]
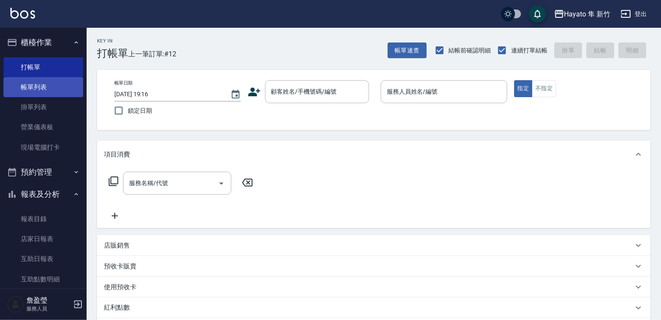
click at [43, 85] on link "帳單列表" at bounding box center [43, 87] width 80 height 20
